Goal: Information Seeking & Learning: Find specific page/section

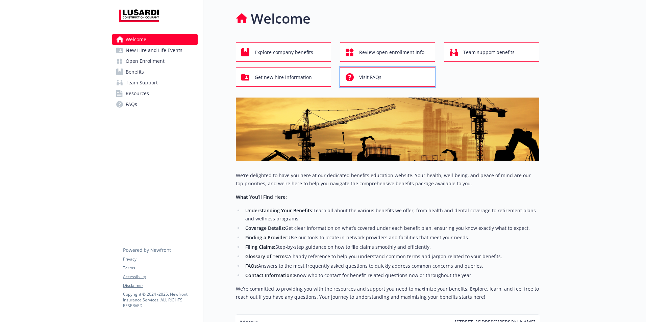
click at [390, 75] on div "Visit FAQs" at bounding box center [388, 77] width 86 height 13
